Goal: Find specific page/section: Find specific page/section

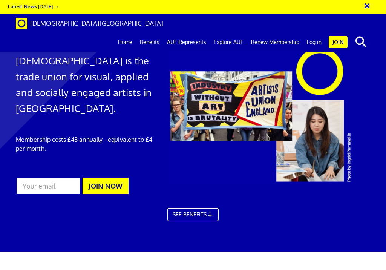
click at [40, 23] on span "[DEMOGRAPHIC_DATA][GEOGRAPHIC_DATA]" at bounding box center [96, 23] width 133 height 8
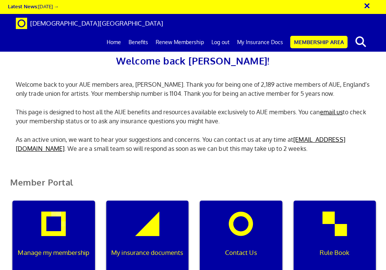
scroll to position [0, 2]
click at [267, 33] on link "My Insurance Docs" at bounding box center [260, 42] width 54 height 19
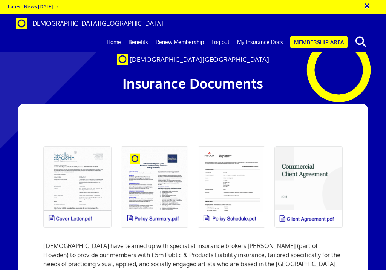
click at [83, 172] on link at bounding box center [77, 187] width 77 height 90
click at [218, 177] on link at bounding box center [231, 187] width 77 height 90
